Goal: Find specific page/section: Find specific page/section

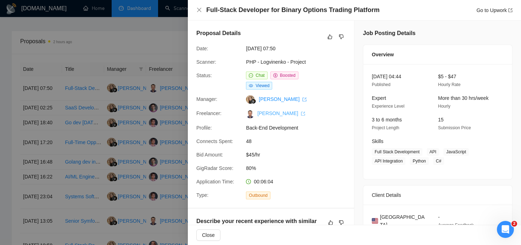
drag, startPoint x: 256, startPoint y: 112, endPoint x: 297, endPoint y: 112, distance: 41.4
click at [297, 112] on span "[PERSON_NAME]" at bounding box center [279, 114] width 51 height 6
copy link "[PERSON_NAME]"
click at [127, 44] on div at bounding box center [260, 122] width 521 height 245
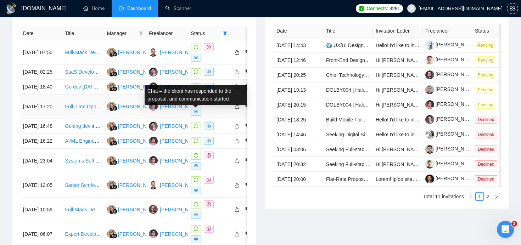
scroll to position [294, 0]
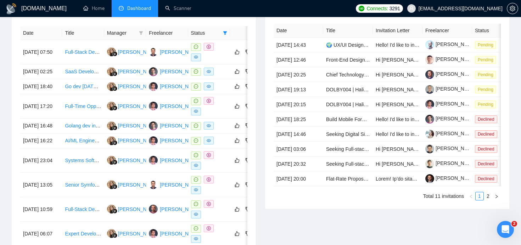
click at [170, 33] on th "Freelancer" at bounding box center [167, 33] width 42 height 14
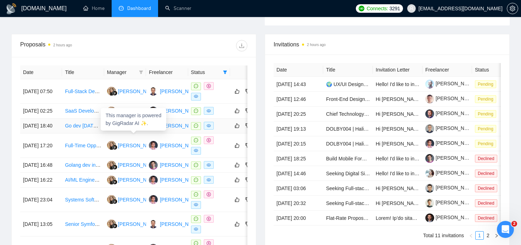
scroll to position [260, 0]
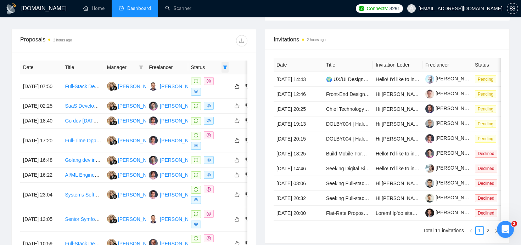
click at [226, 68] on icon "filter" at bounding box center [225, 68] width 4 height 4
click at [194, 81] on input "checkbox" at bounding box center [193, 81] width 6 height 6
checkbox input "false"
click at [199, 39] on div at bounding box center [191, 40] width 114 height 11
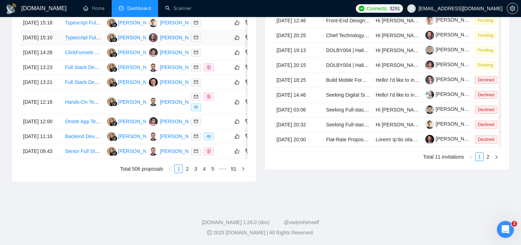
scroll to position [394, 0]
click at [189, 167] on link "2" at bounding box center [187, 169] width 8 height 8
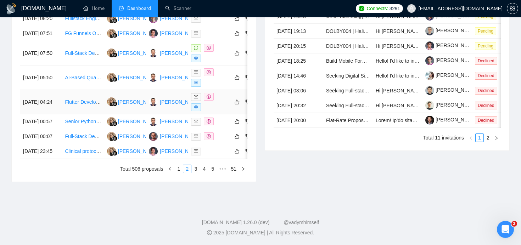
scroll to position [399, 0]
click at [197, 168] on link "3" at bounding box center [196, 169] width 8 height 8
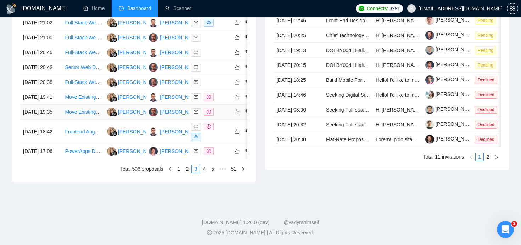
scroll to position [394, 0]
click at [205, 167] on link "4" at bounding box center [204, 169] width 8 height 8
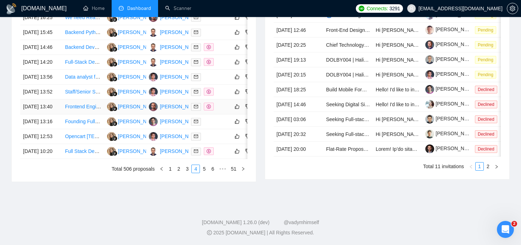
scroll to position [391, 0]
click at [203, 169] on link "5" at bounding box center [204, 169] width 8 height 8
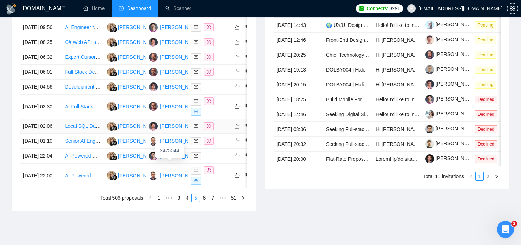
scroll to position [397, 0]
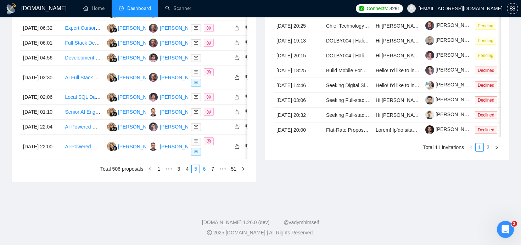
click at [203, 170] on link "6" at bounding box center [204, 169] width 8 height 8
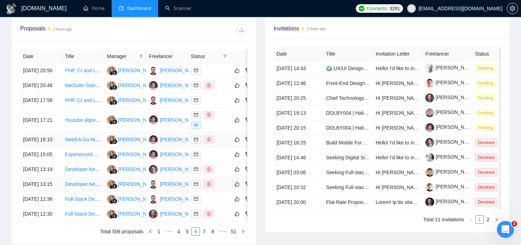
scroll to position [394, 0]
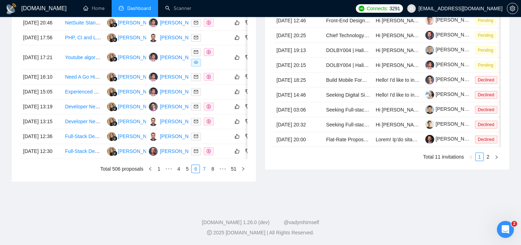
click at [203, 169] on link "7" at bounding box center [204, 169] width 8 height 8
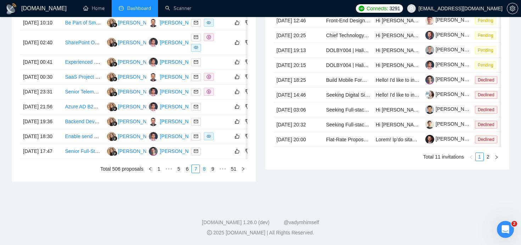
click at [202, 169] on link "8" at bounding box center [204, 169] width 8 height 8
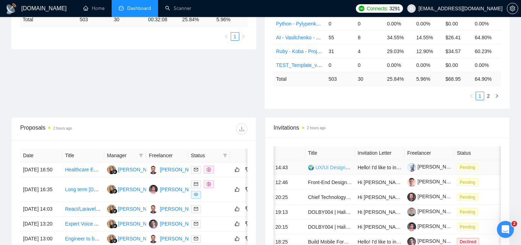
scroll to position [0, 21]
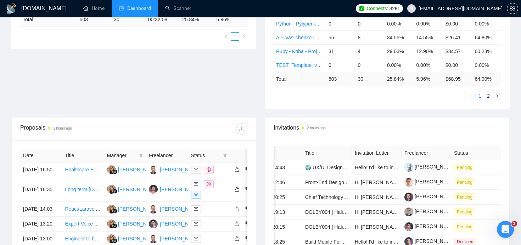
click at [461, 154] on th "Status" at bounding box center [476, 153] width 50 height 14
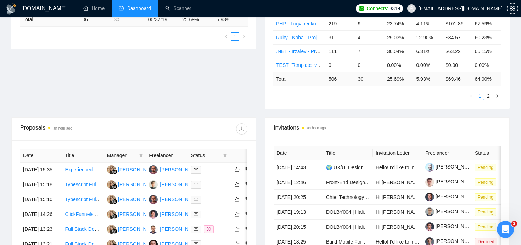
scroll to position [179, 0]
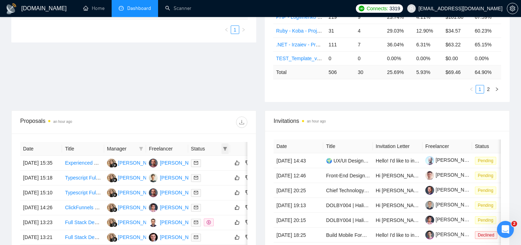
click at [223, 149] on icon "filter" at bounding box center [225, 149] width 4 height 4
click at [203, 163] on span "Chat" at bounding box center [202, 162] width 13 height 6
checkbox input "true"
click at [211, 111] on div "Proposals an hour ago" at bounding box center [133, 122] width 227 height 23
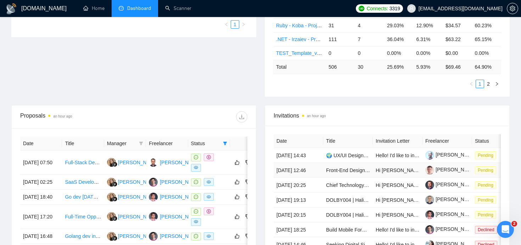
scroll to position [211, 0]
